Goal: Information Seeking & Learning: Learn about a topic

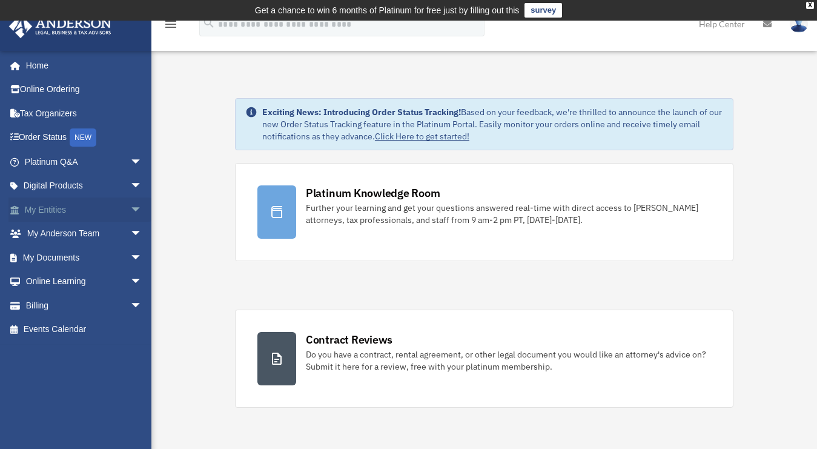
click at [130, 209] on span "arrow_drop_down" at bounding box center [142, 210] width 24 height 25
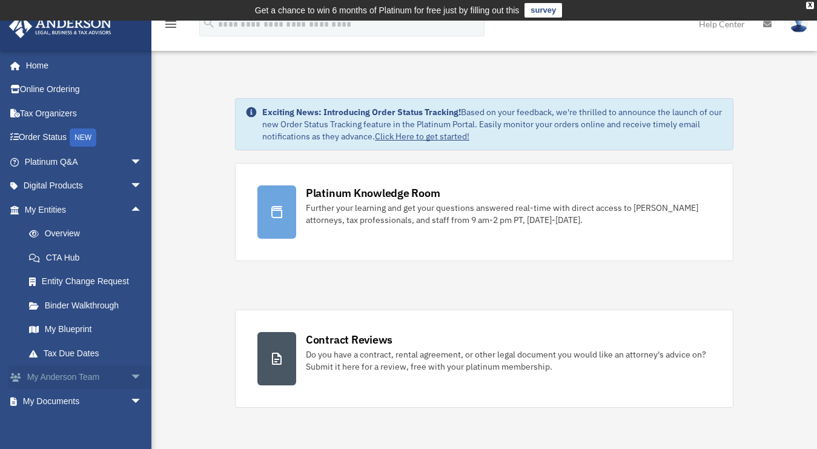
click at [130, 378] on span "arrow_drop_down" at bounding box center [142, 377] width 24 height 25
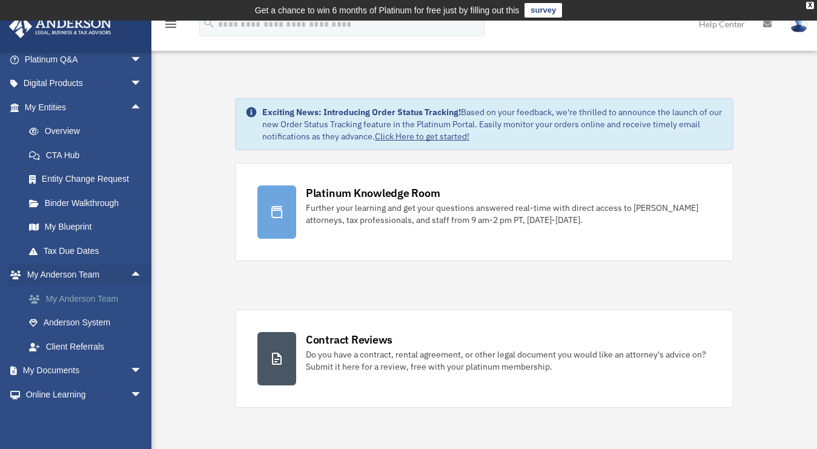
click at [76, 295] on link "My Anderson Team" at bounding box center [89, 299] width 144 height 24
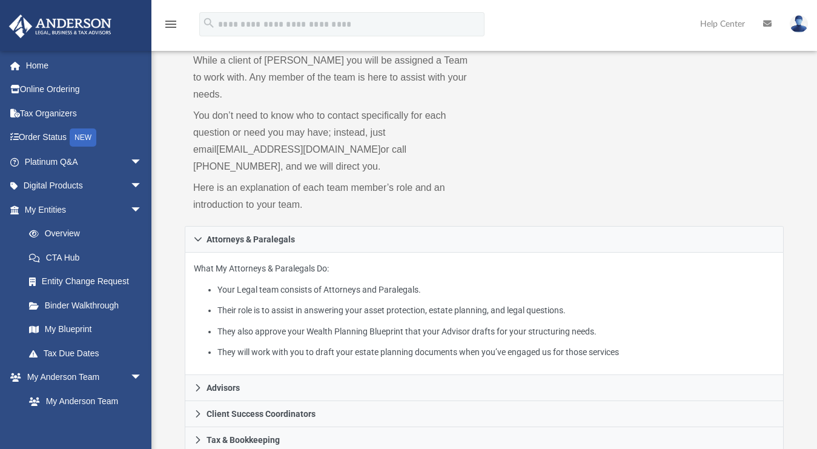
scroll to position [126, 0]
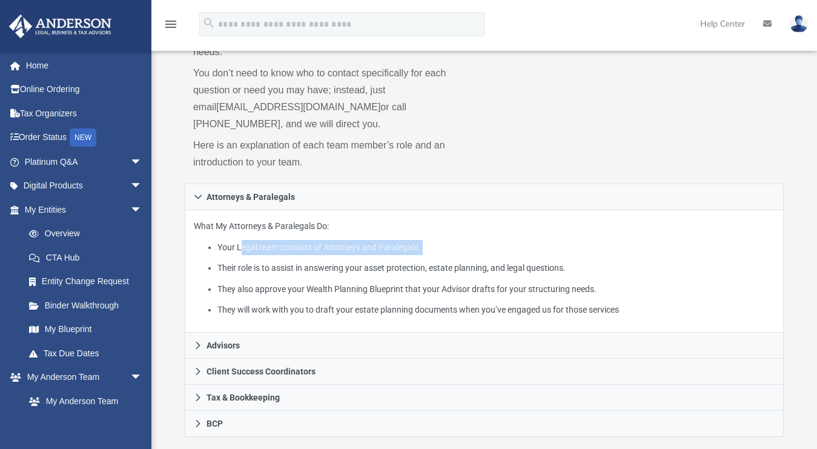
drag, startPoint x: 241, startPoint y: 234, endPoint x: 451, endPoint y: 238, distance: 210.9
click at [451, 240] on ul "Your Legal team consists of Attorneys and Paralegals. Their role is to assist i…" at bounding box center [484, 279] width 581 height 78
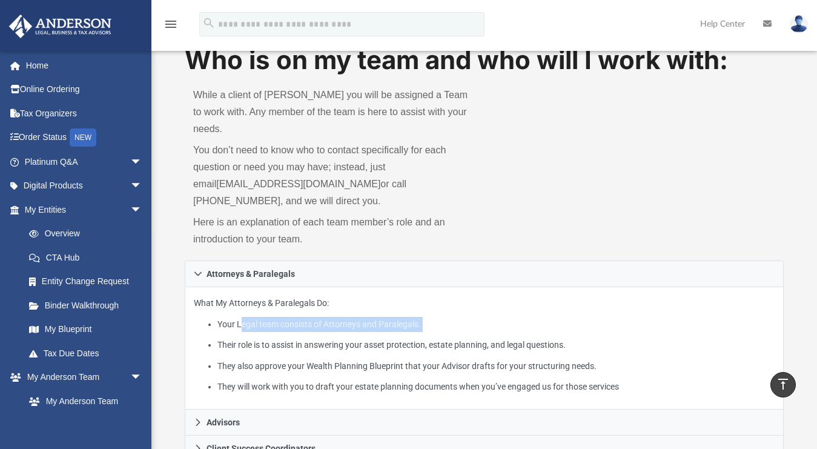
scroll to position [0, 0]
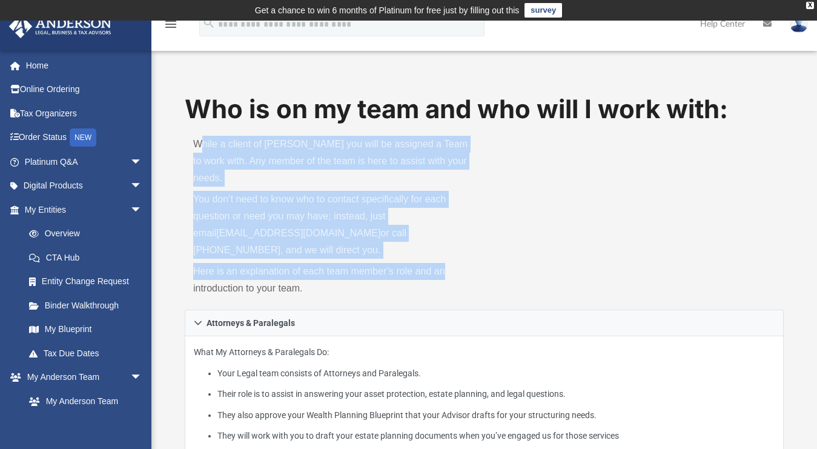
drag, startPoint x: 238, startPoint y: 139, endPoint x: 473, endPoint y: 253, distance: 262.1
click at [473, 254] on div "While a client of Anderson you will be assigned a Team to work with. Any member…" at bounding box center [335, 218] width 300 height 182
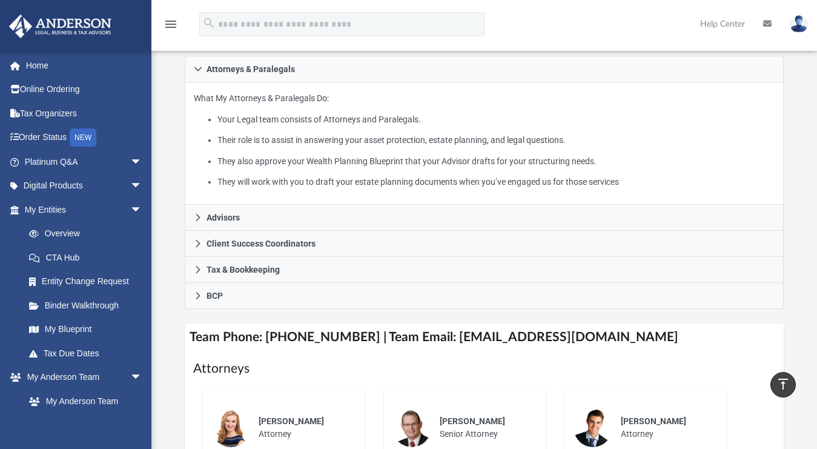
scroll to position [235, 0]
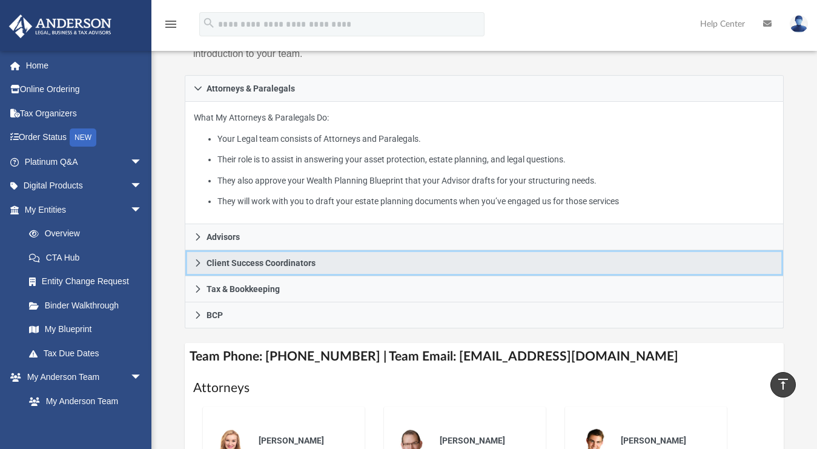
click at [198, 259] on icon at bounding box center [198, 263] width 8 height 8
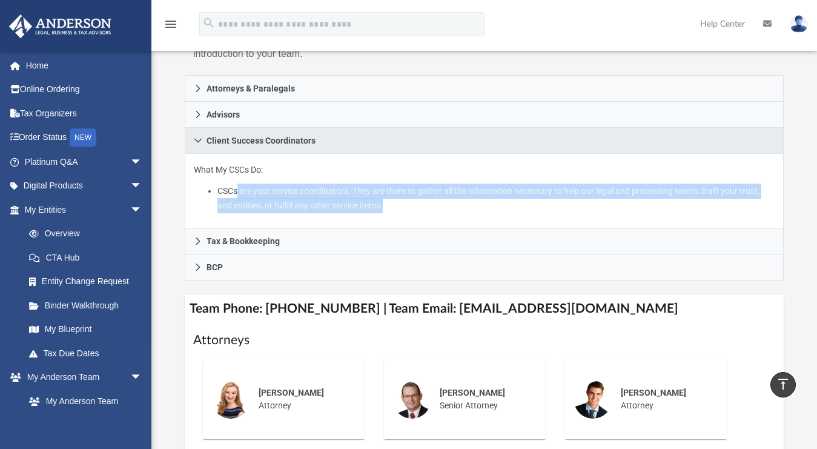
drag, startPoint x: 246, startPoint y: 173, endPoint x: 421, endPoint y: 181, distance: 175.3
click at [421, 184] on li "CSCs are your service coordinators. They are there to gather all the informatio…" at bounding box center [496, 199] width 557 height 30
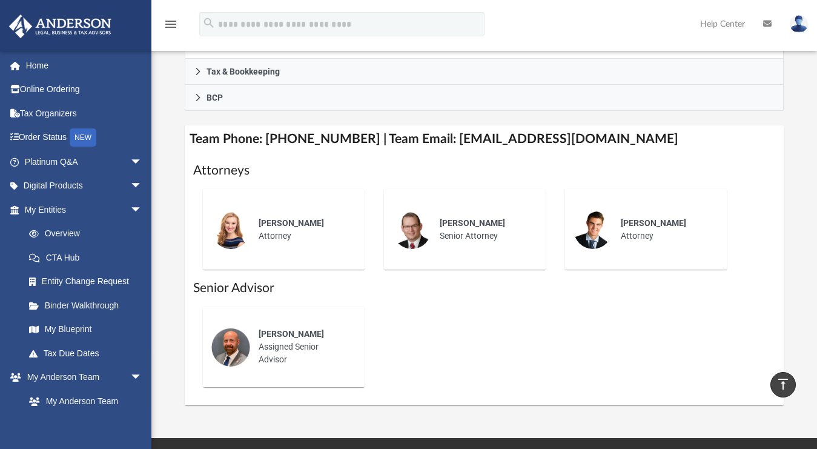
scroll to position [12, 0]
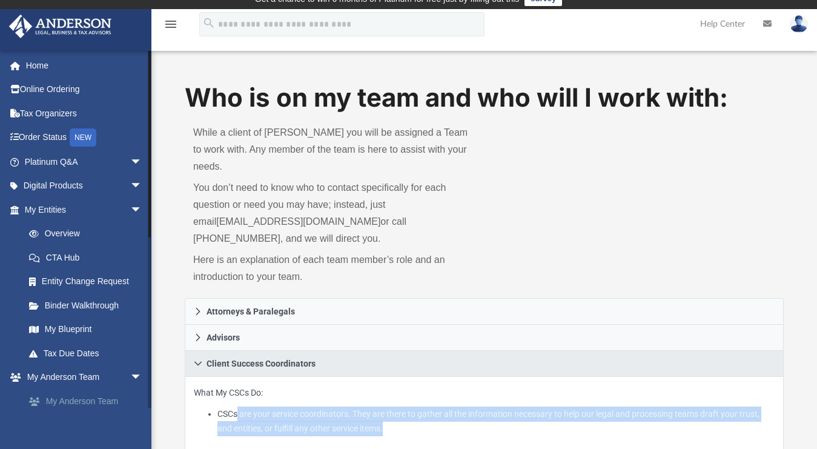
click at [84, 397] on link "My Anderson Team" at bounding box center [89, 401] width 144 height 24
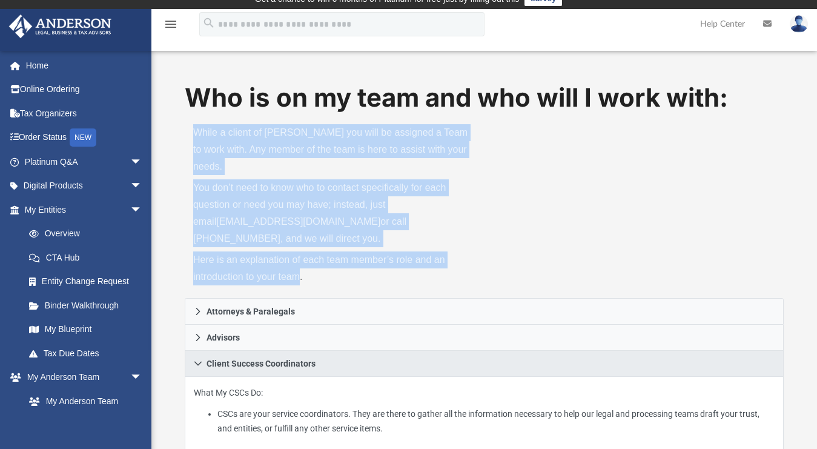
drag, startPoint x: 264, startPoint y: 233, endPoint x: 182, endPoint y: 122, distance: 137.3
click at [182, 122] on div "Who is on my team and who will I work with: While a client of Anderson you will…" at bounding box center [484, 439] width 666 height 718
click at [551, 203] on div "Who is on my team and who will I work with: While a client of Anderson you will…" at bounding box center [484, 189] width 599 height 218
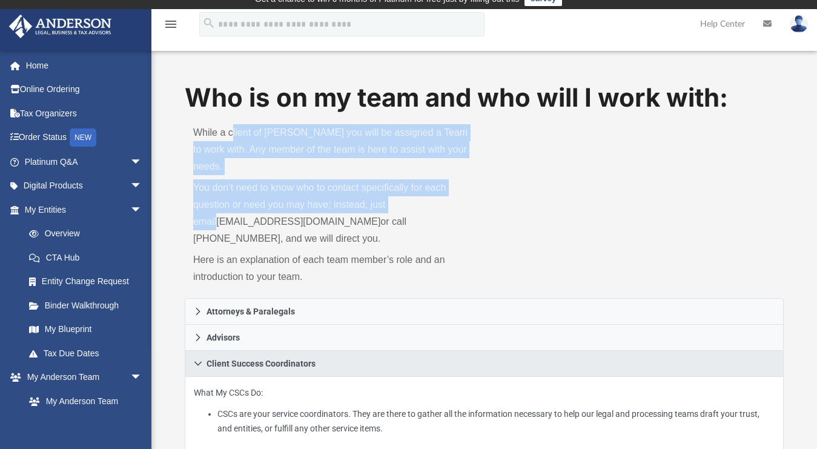
drag, startPoint x: 232, startPoint y: 133, endPoint x: 486, endPoint y: 185, distance: 259.2
click at [486, 185] on div "Who is on my team and who will I work with: While a client of Anderson you will…" at bounding box center [484, 189] width 599 height 218
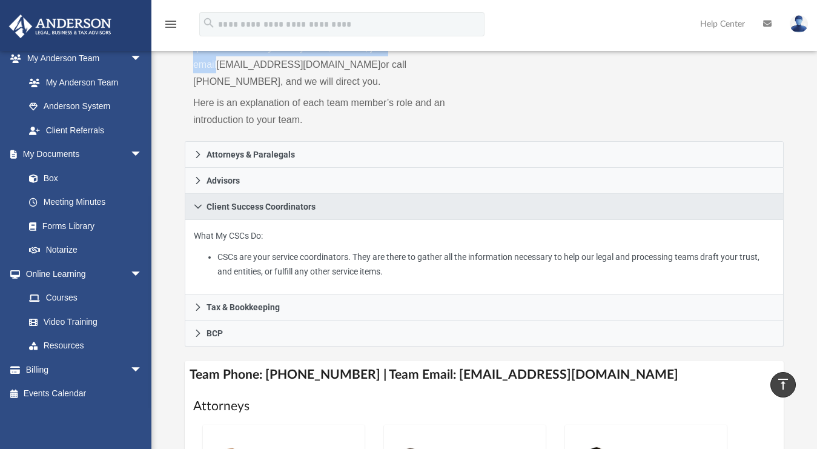
scroll to position [0, 0]
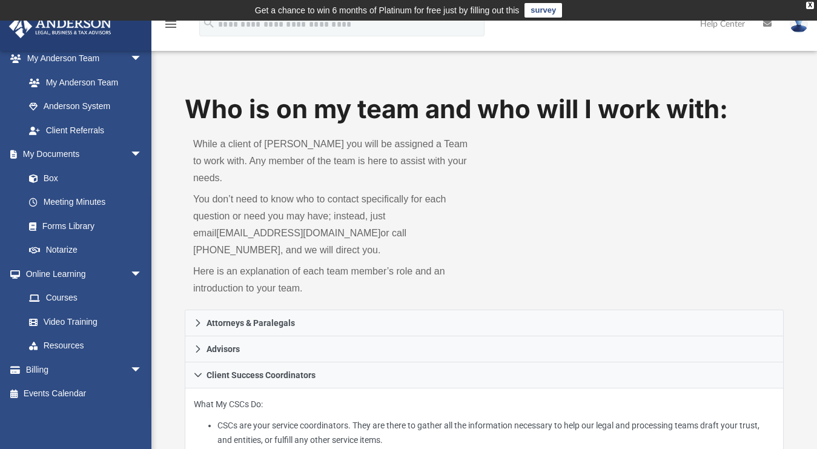
click at [353, 224] on p "You don’t need to know who to contact specifically for each question or need yo…" at bounding box center [334, 225] width 283 height 68
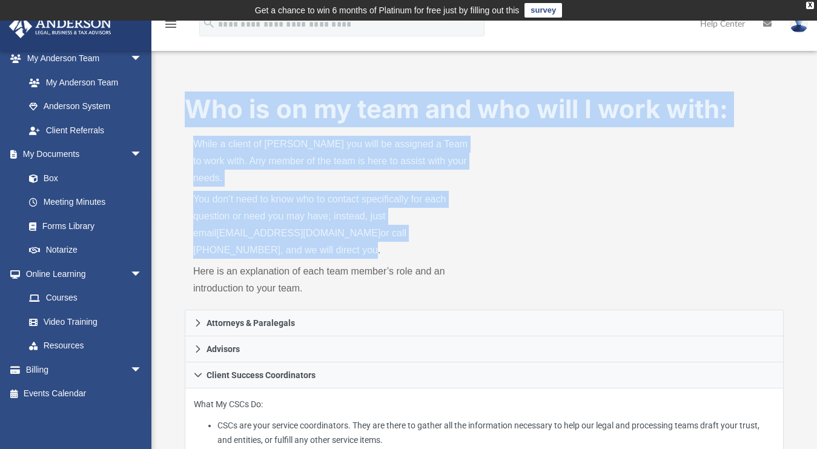
drag, startPoint x: 331, startPoint y: 241, endPoint x: 193, endPoint y: 107, distance: 192.4
click at [193, 107] on div "Who is on my team and who will I work with: While a client of Anderson you will…" at bounding box center [484, 200] width 599 height 218
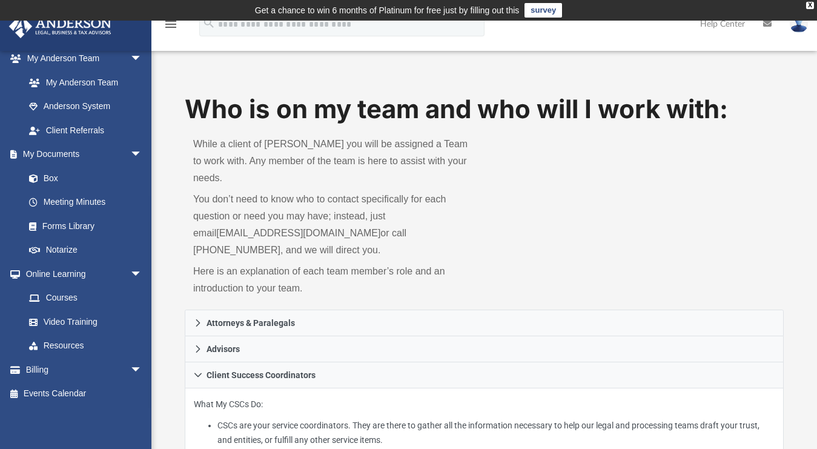
click at [203, 114] on h1 "Who is on my team and who will I work with:" at bounding box center [484, 109] width 599 height 36
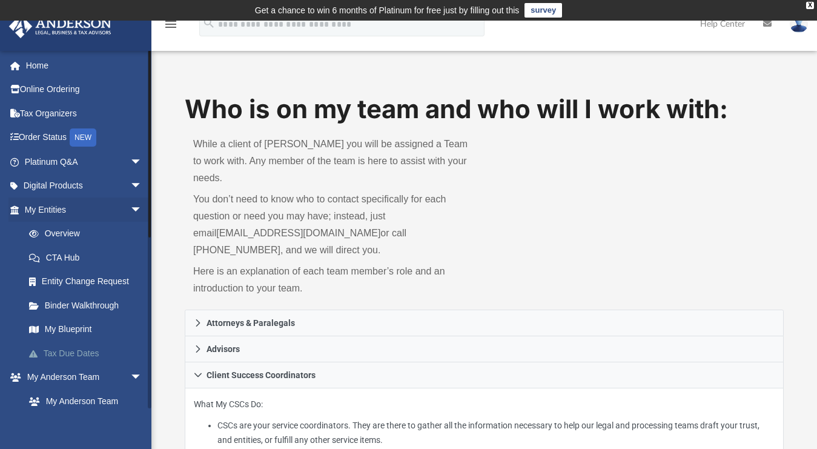
click at [90, 356] on link "Tax Due Dates" at bounding box center [89, 353] width 144 height 24
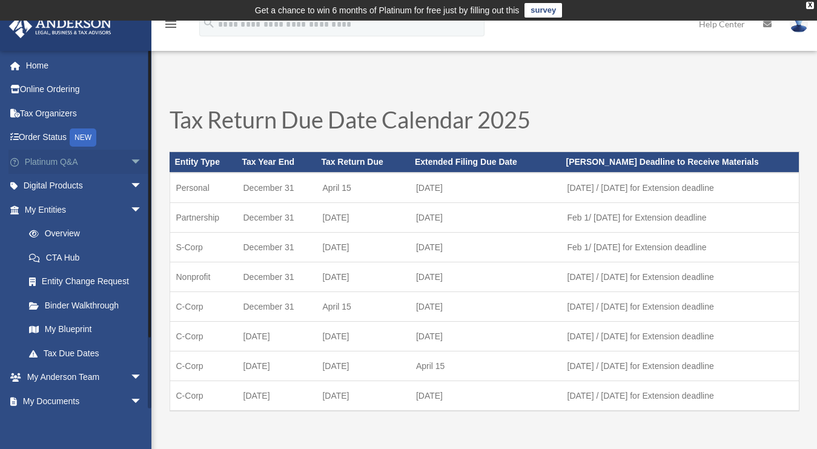
click at [130, 167] on span "arrow_drop_down" at bounding box center [142, 162] width 24 height 25
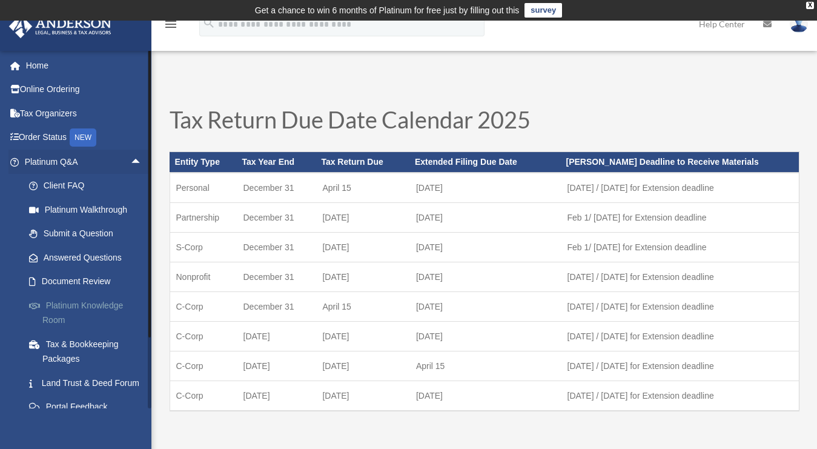
click at [105, 302] on link "Platinum Knowledge Room" at bounding box center [89, 312] width 144 height 39
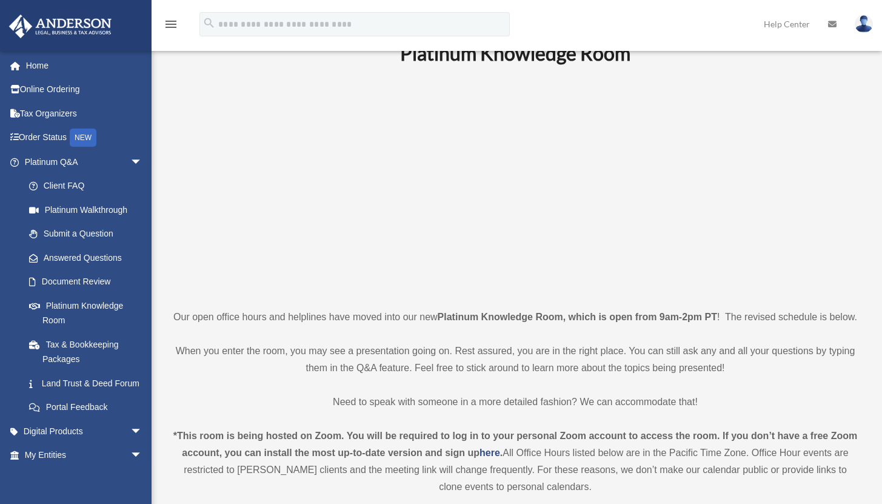
scroll to position [54, 0]
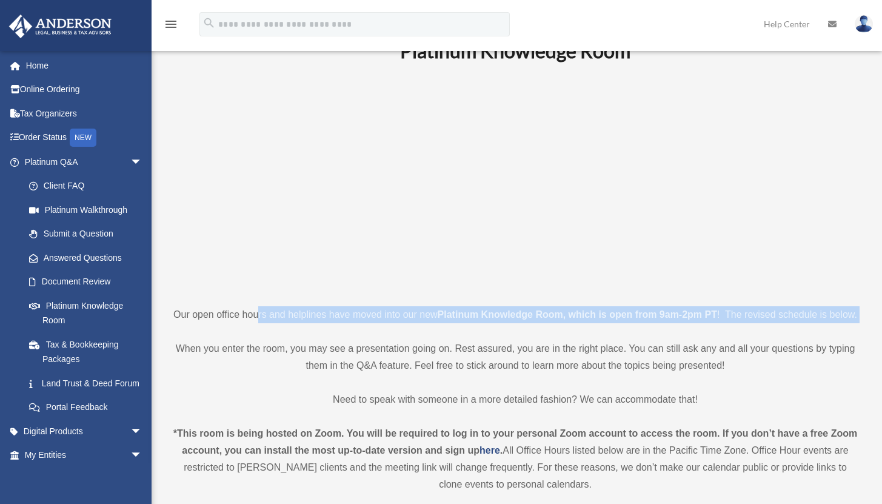
drag, startPoint x: 345, startPoint y: 310, endPoint x: 548, endPoint y: 339, distance: 205.7
drag, startPoint x: 585, startPoint y: 333, endPoint x: 276, endPoint y: 318, distance: 309.4
click at [276, 318] on p "Our open office hours and helplines have moved into our new Platinum Knowledge …" at bounding box center [515, 314] width 685 height 17
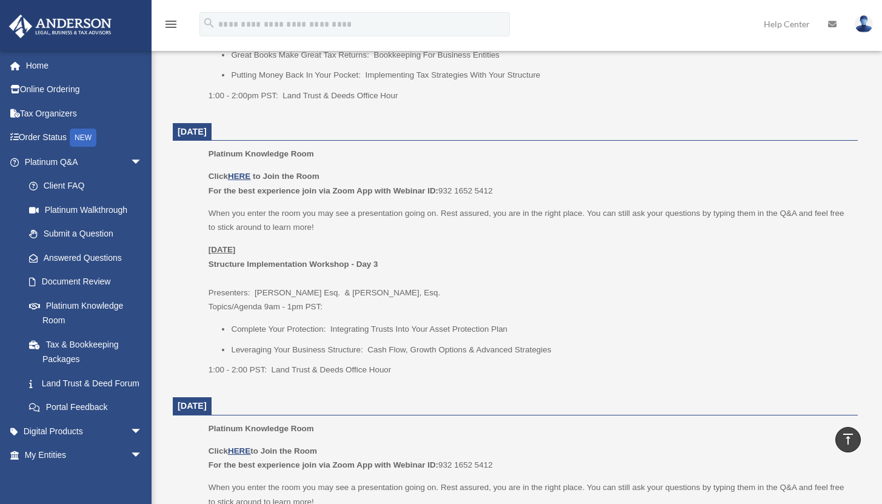
scroll to position [442, 0]
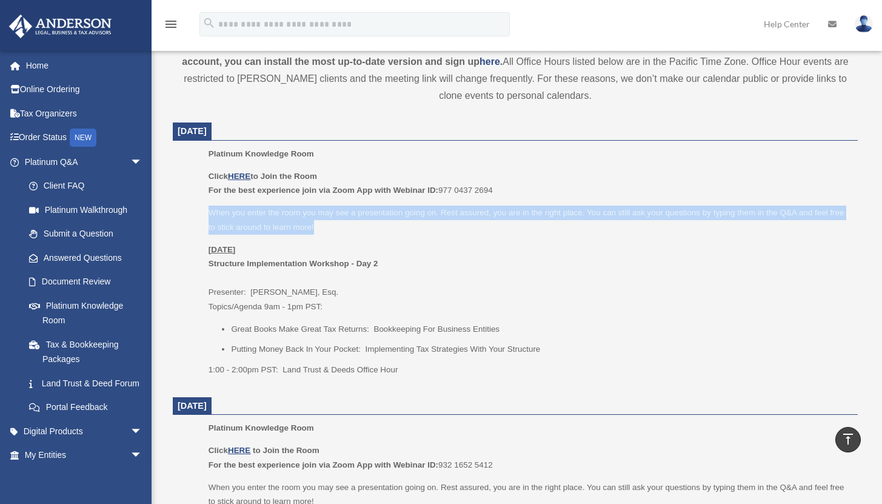
drag, startPoint x: 326, startPoint y: 246, endPoint x: 210, endPoint y: 232, distance: 117.2
click at [210, 232] on p "When you enter the room you may see a presentation going on. Rest assured, you …" at bounding box center [528, 219] width 640 height 28
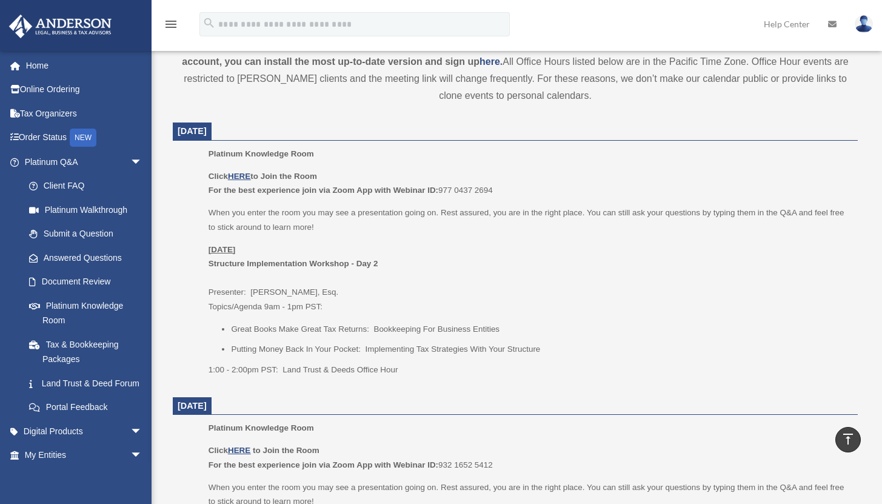
drag, startPoint x: 249, startPoint y: 281, endPoint x: 425, endPoint y: 279, distance: 175.7
click at [425, 279] on p "[DATE] Structure Implementation Workshop - Day 2 Presenter: [PERSON_NAME], Esq.…" at bounding box center [528, 278] width 640 height 72
drag, startPoint x: 359, startPoint y: 282, endPoint x: 188, endPoint y: 274, distance: 171.1
click at [188, 274] on ul "Platinum Knowledge Room Click HERE to Join the Room For the best experience joi…" at bounding box center [515, 266] width 668 height 238
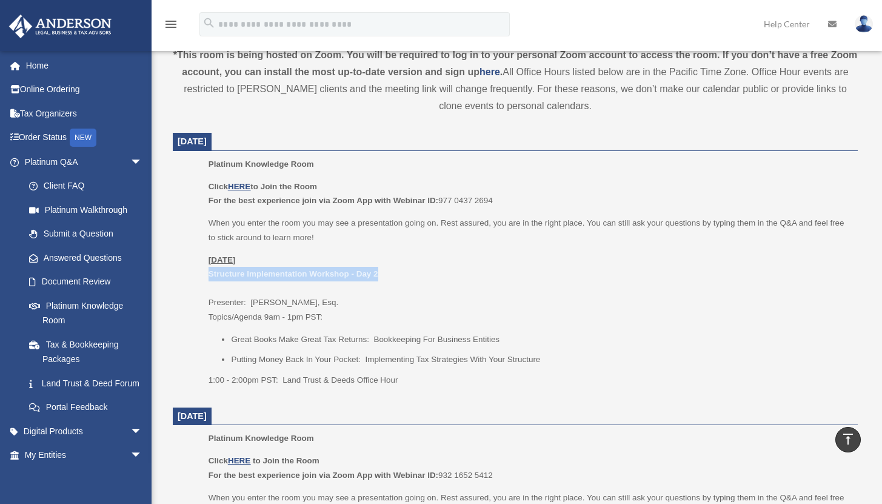
scroll to position [428, 0]
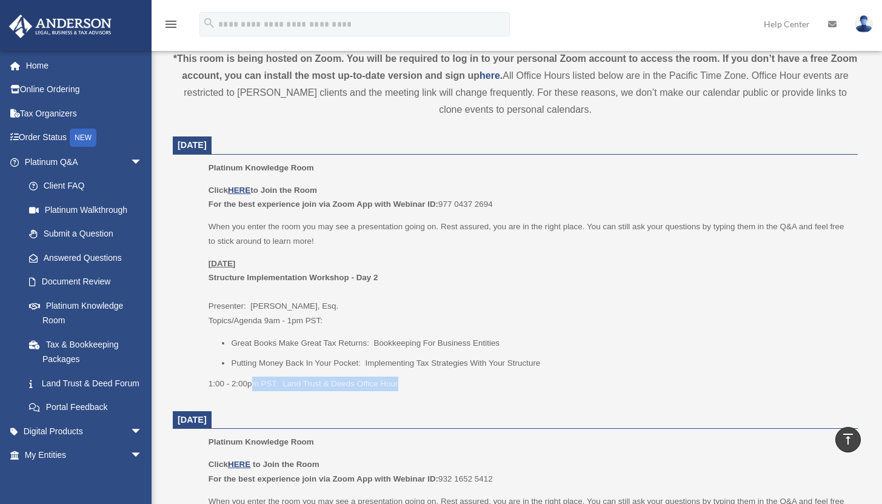
drag, startPoint x: 255, startPoint y: 397, endPoint x: 424, endPoint y: 398, distance: 168.5
click at [424, 391] on p "1:00 - 2:00pm PST: Land Trust & Deeds Office Hour" at bounding box center [528, 383] width 640 height 15
click at [462, 370] on li "Putting Money Back In Your Pocket: Implementing Tax Strategies With Your Struct…" at bounding box center [540, 363] width 618 height 15
click at [241, 195] on u "HERE" at bounding box center [239, 189] width 22 height 9
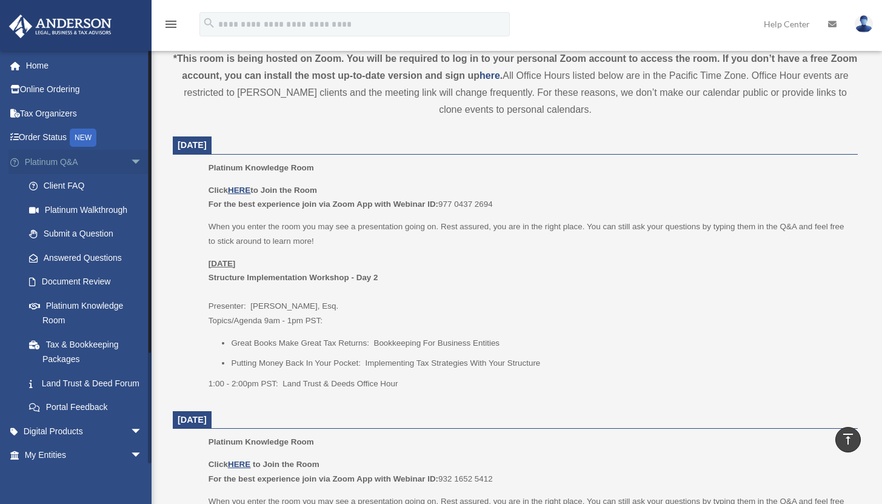
click at [130, 162] on span "arrow_drop_down" at bounding box center [142, 162] width 24 height 25
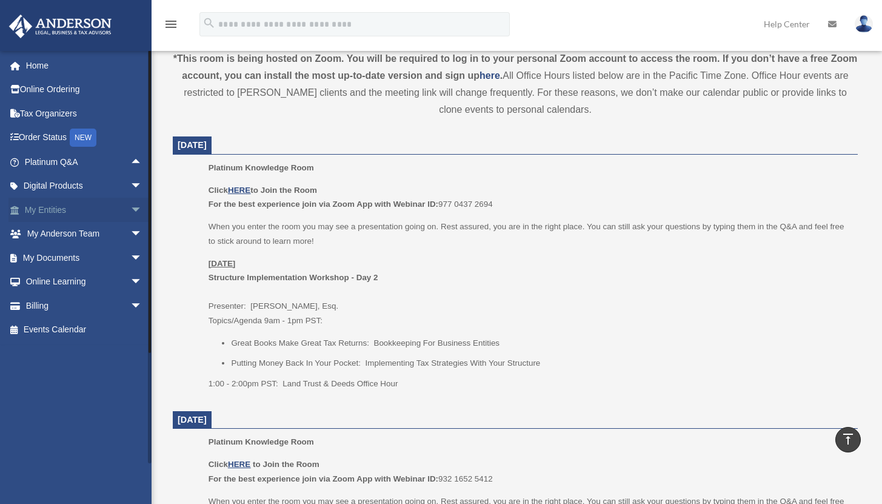
click at [130, 209] on span "arrow_drop_down" at bounding box center [142, 210] width 24 height 25
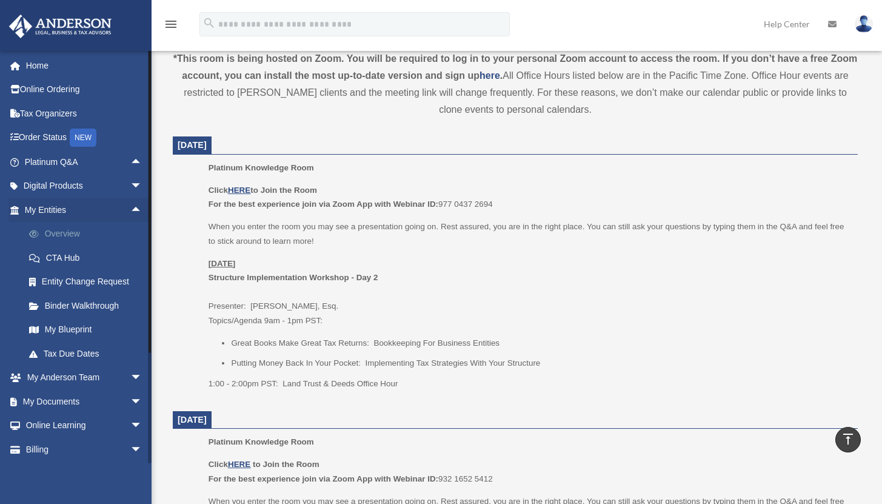
click at [64, 238] on link "Overview" at bounding box center [89, 234] width 144 height 24
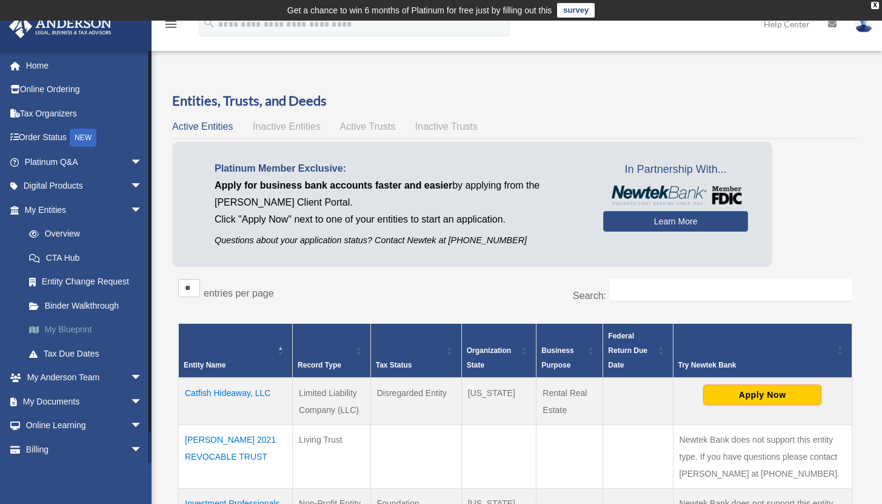
click at [72, 328] on link "My Blueprint" at bounding box center [89, 330] width 144 height 24
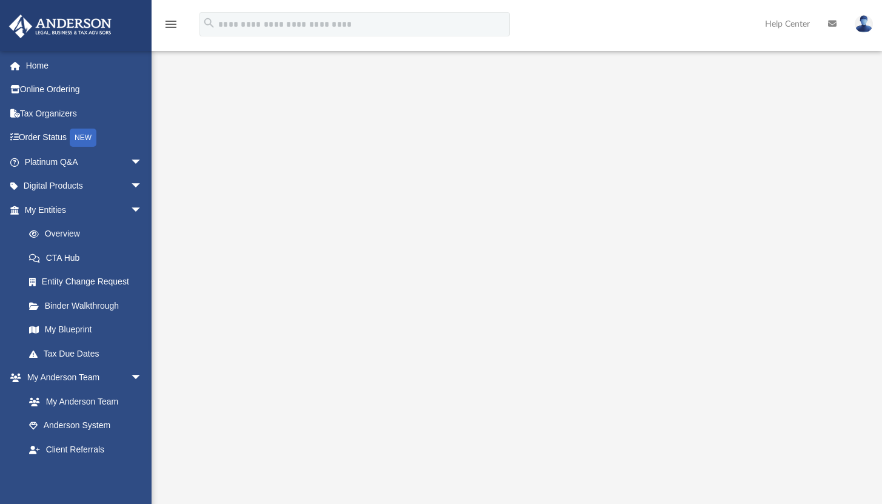
scroll to position [110, 0]
